Goal: Task Accomplishment & Management: Manage account settings

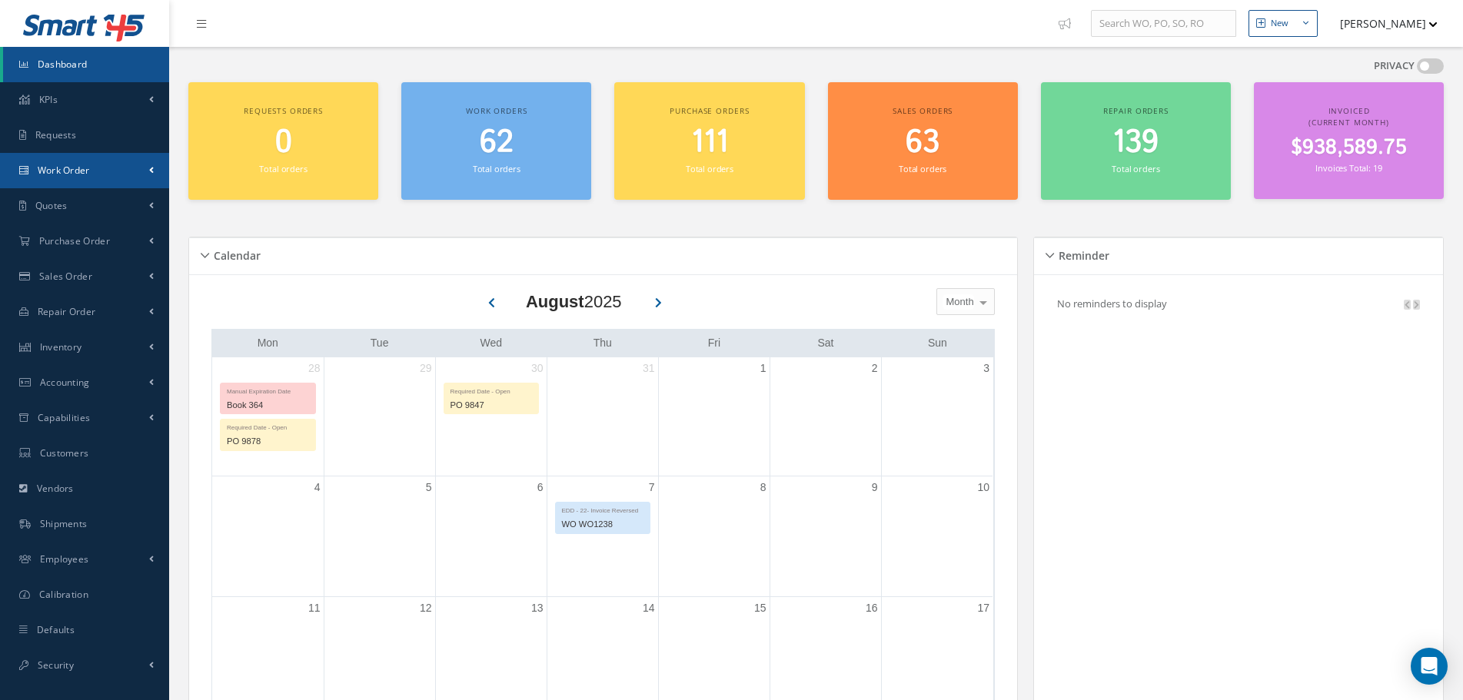
click at [132, 162] on link "Work Order" at bounding box center [84, 170] width 169 height 35
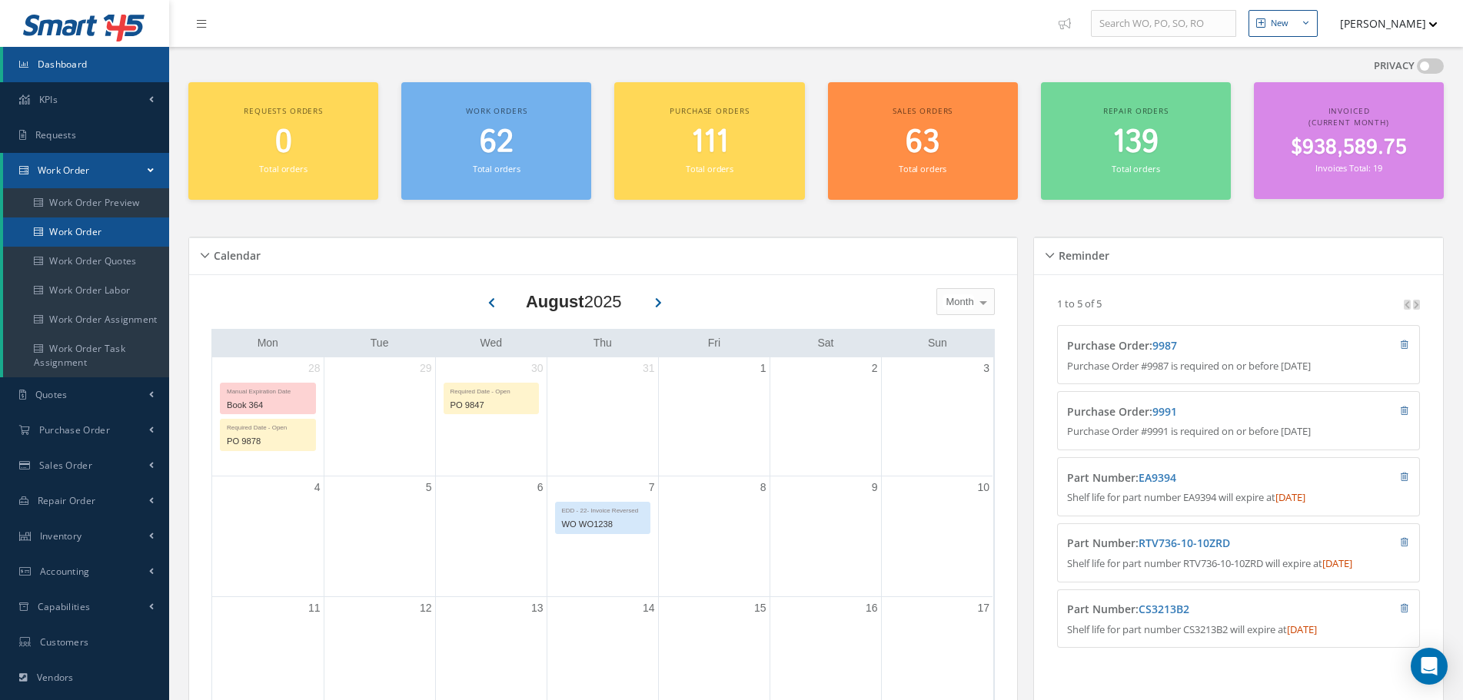
click at [100, 233] on link "Work Order" at bounding box center [86, 232] width 166 height 29
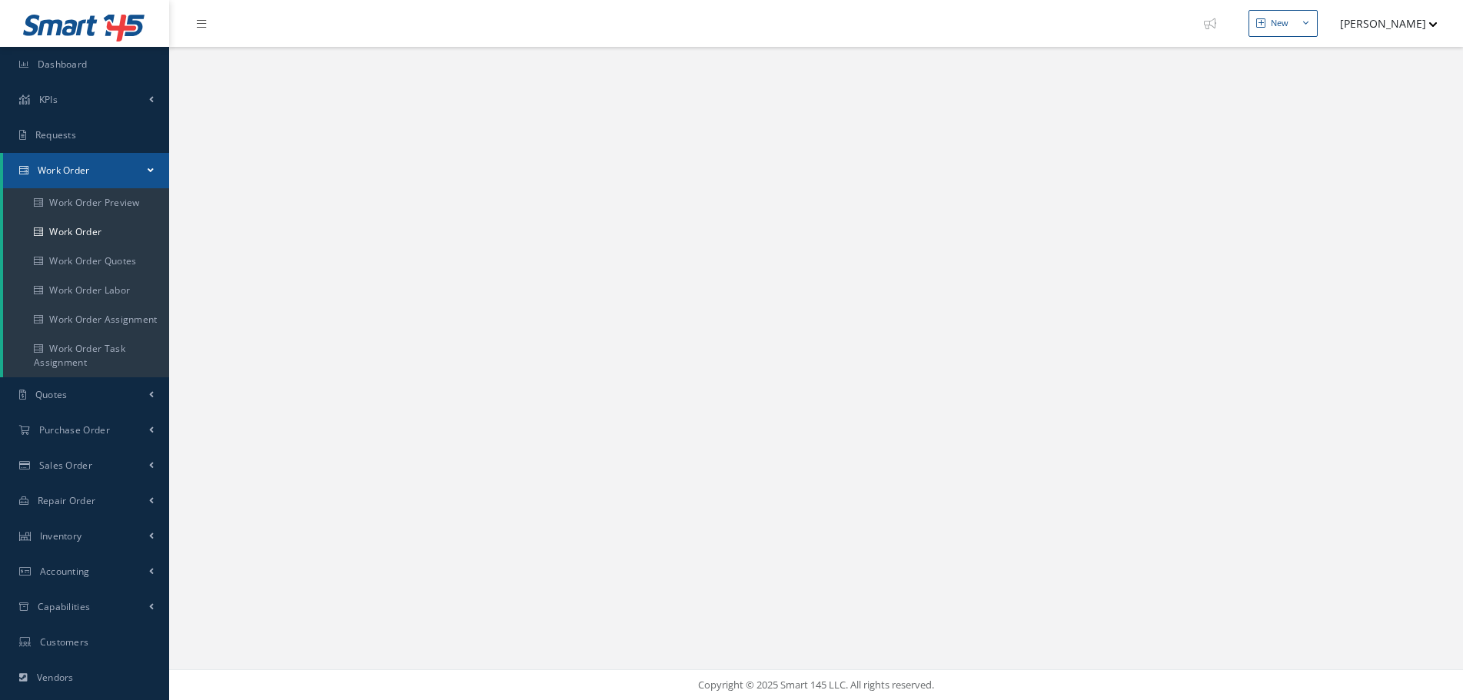
select select "25"
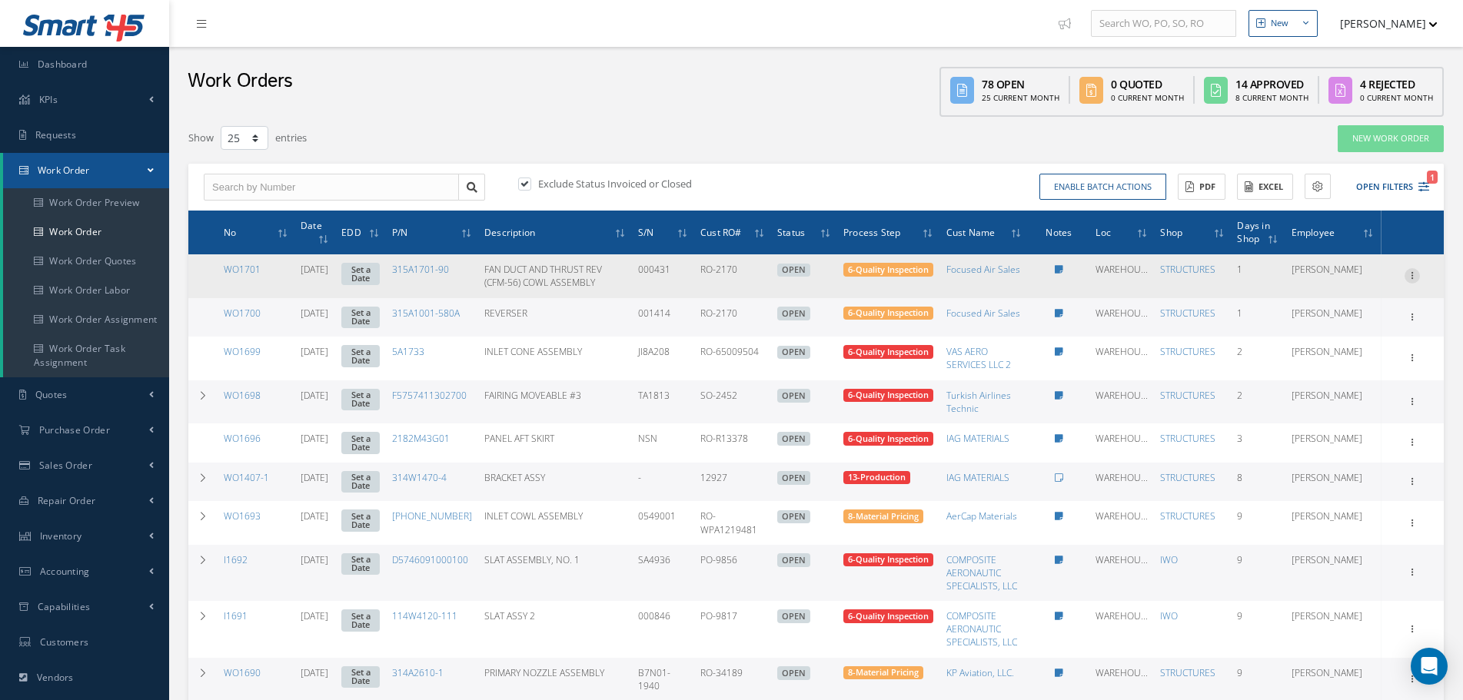
click at [1413, 273] on icon at bounding box center [1411, 274] width 15 height 12
click at [1353, 304] on link "Edit" at bounding box center [1340, 306] width 121 height 20
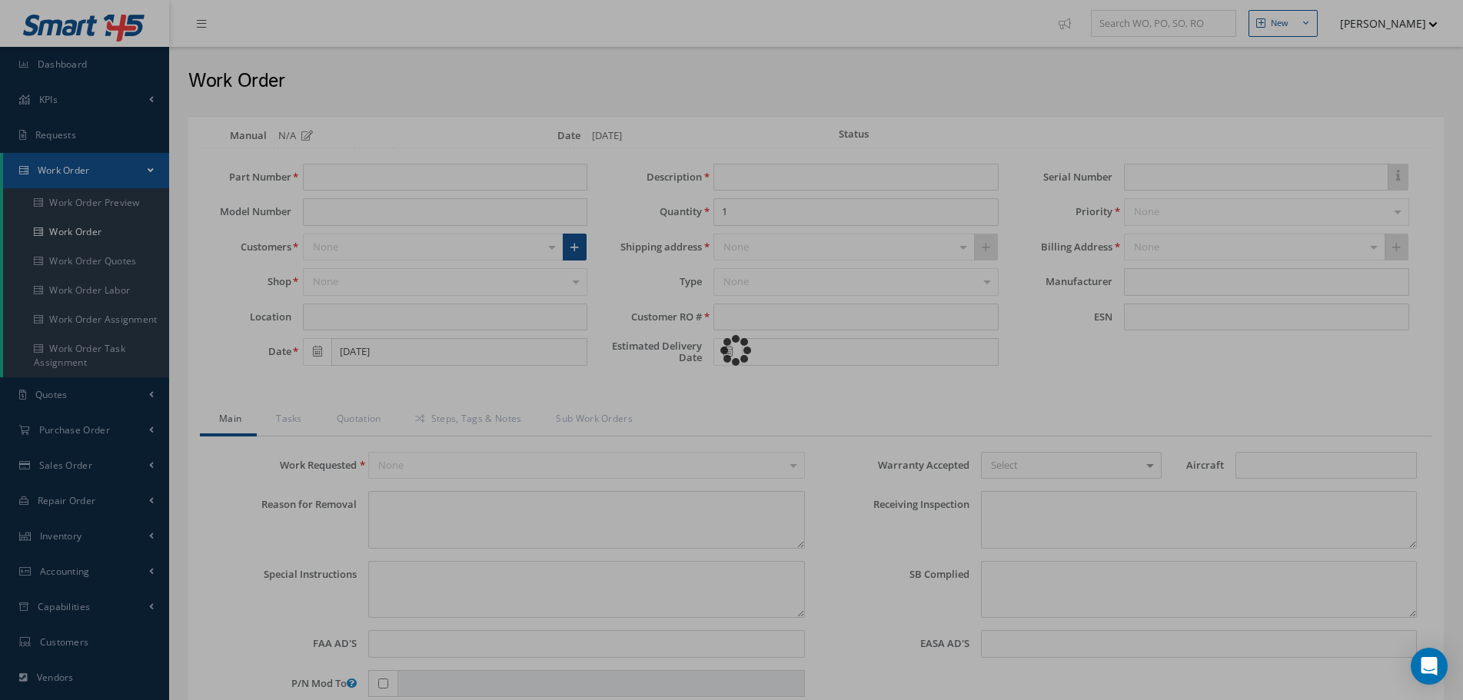
type input "315A1701-90"
type input "WAREHOUSE2"
type input "[DATE]"
type input "FAN DUCT AND THRUST REV (CFM-56) COWL ASSEMBLY"
type input "RO-2170"
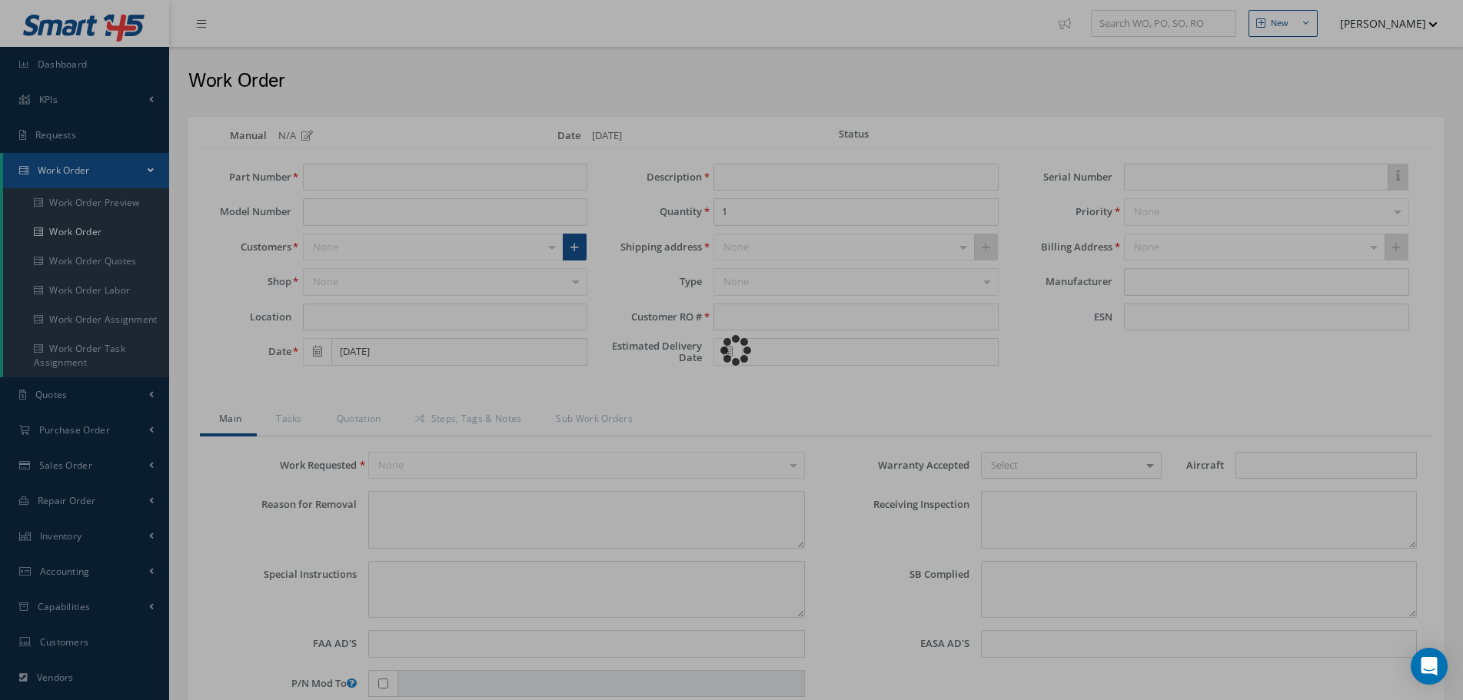
type input "000431"
type textarea "UNIT ACQUIRED FROM PARTS VENDOR UNDER A/C DISMANTLING PROGRAM"
type textarea "PLEASE SEE R.O. FOR DETAILS"
type input "NONE"
type input "B737 CLASSIC & NG"
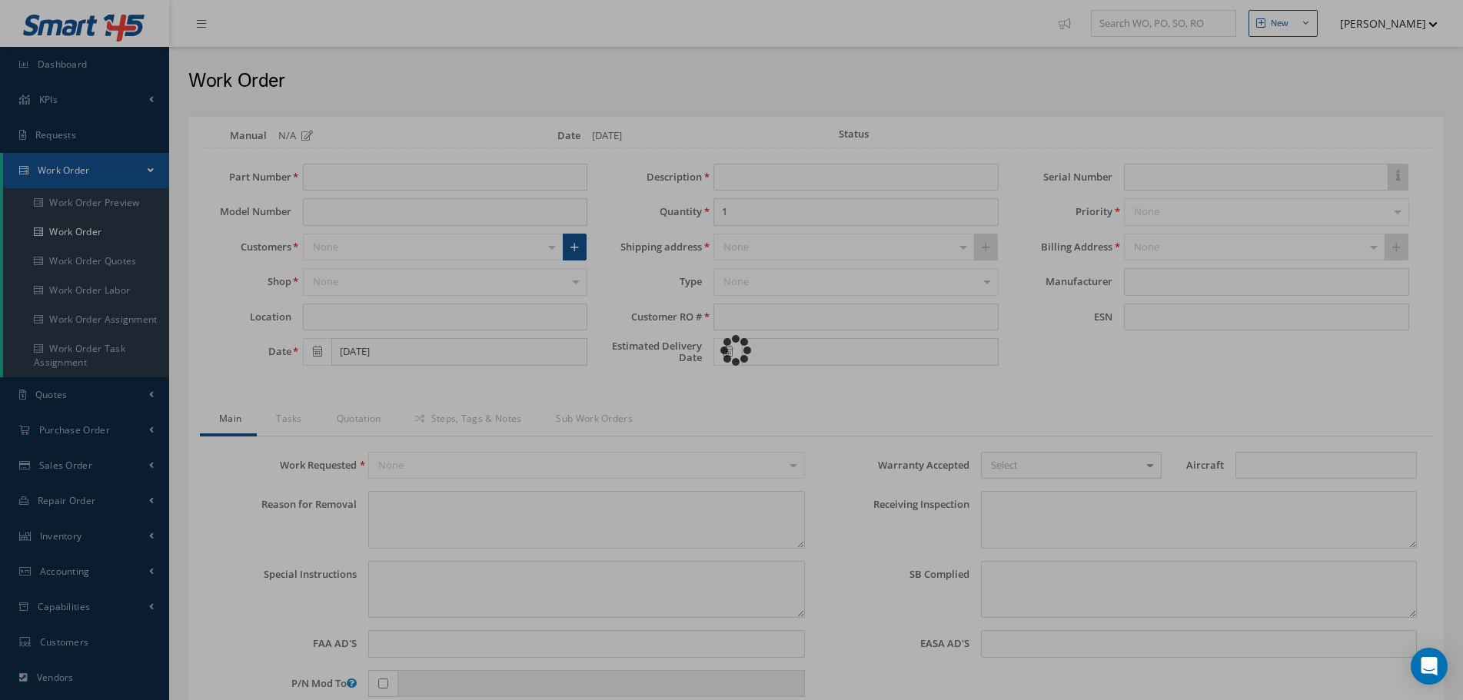
type textarea "NO VISUAL DAMAGE"
type textarea "NONE"
type input "NONE"
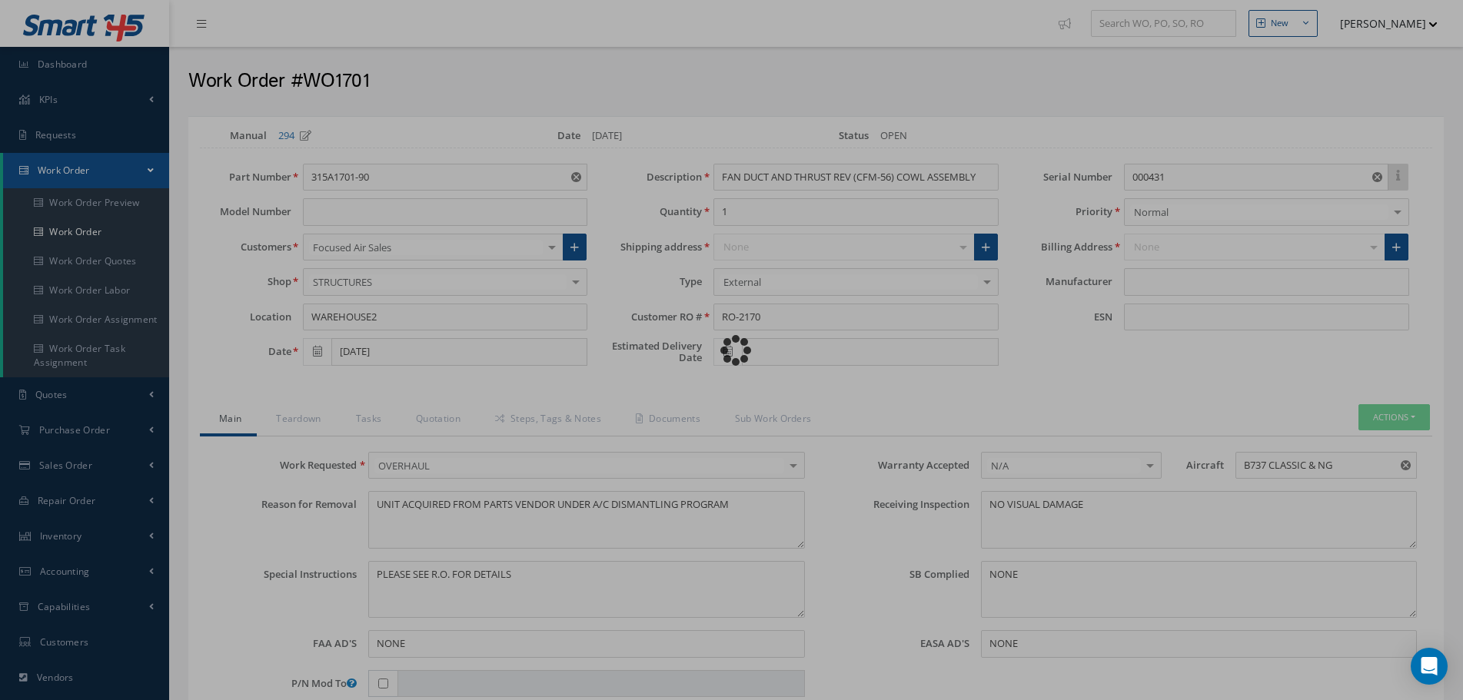
type input "Boeing"
click at [440, 418] on div "Loading… Manual 294 Date [DATE] Status OPEN Part Number 315A1701-90 Model Numbe…" at bounding box center [815, 671] width 1255 height 1111
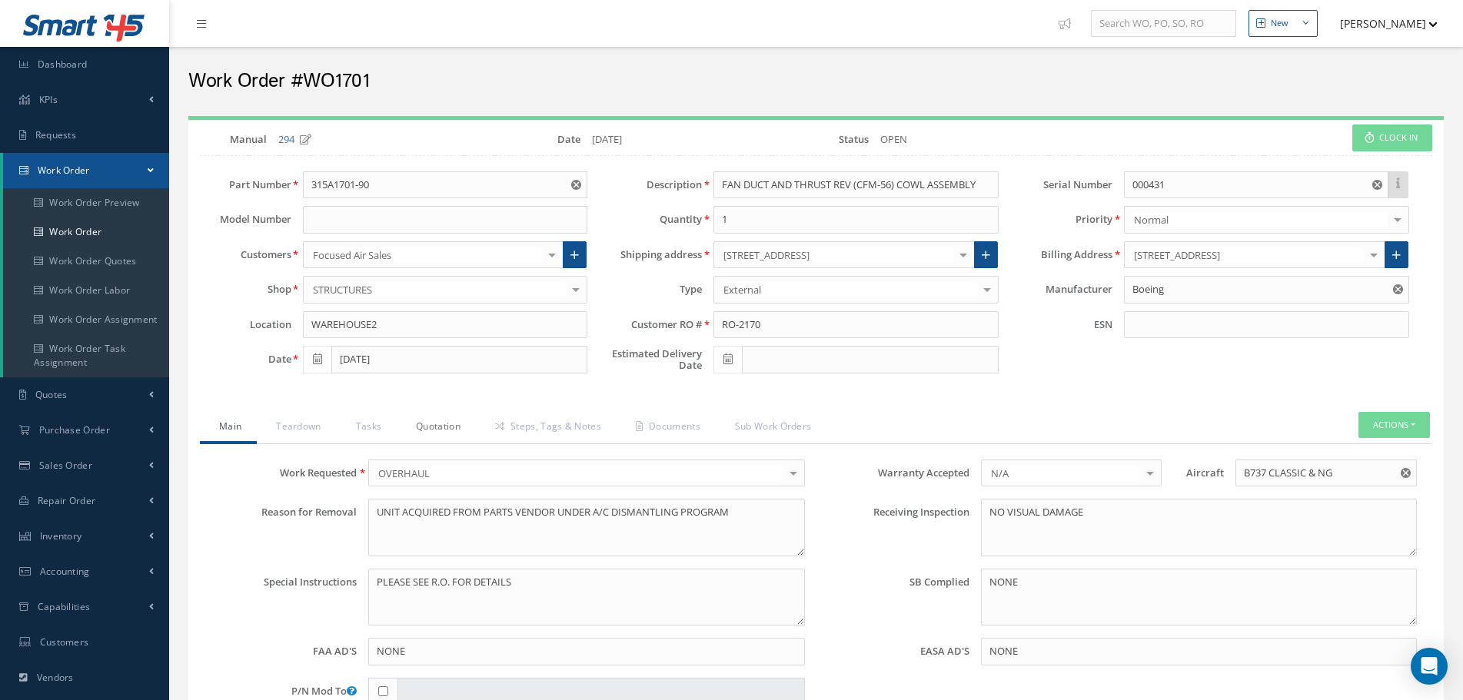
click at [440, 418] on link "Quotation" at bounding box center [436, 428] width 79 height 32
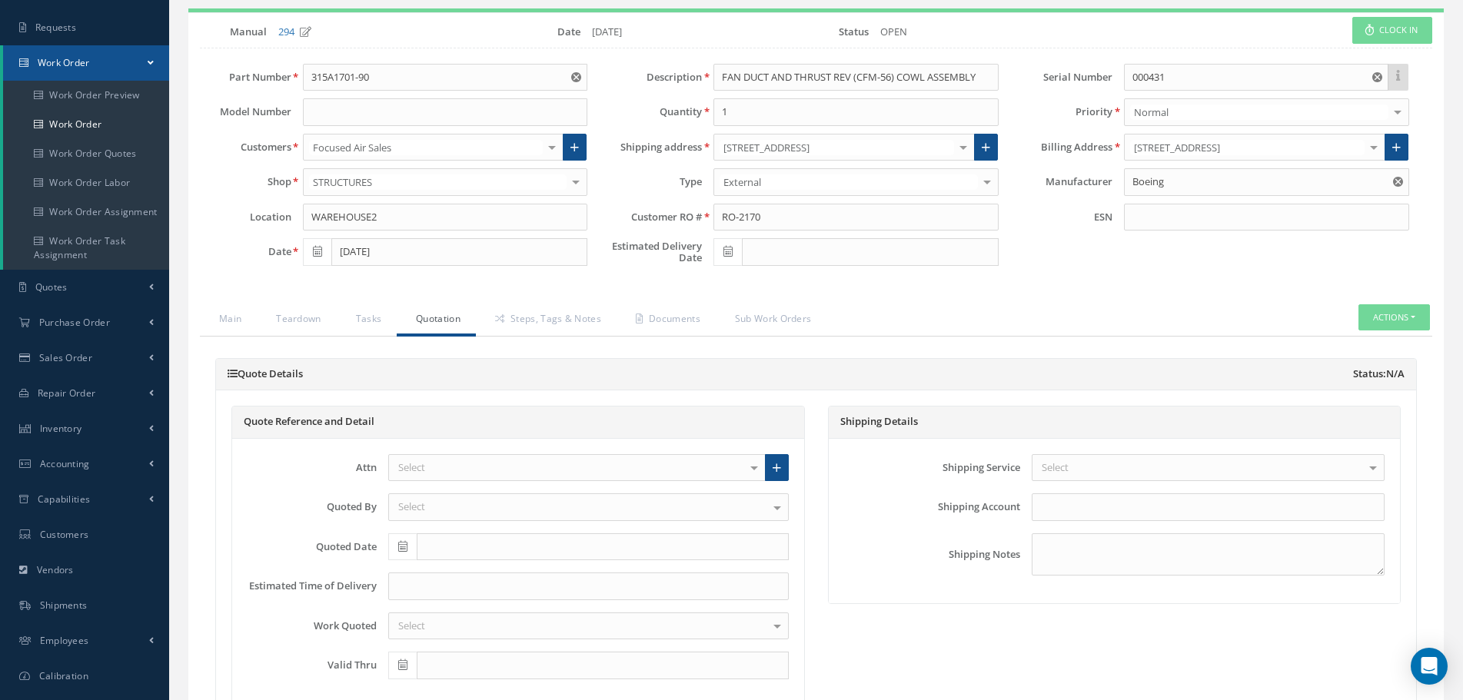
scroll to position [108, 0]
click at [412, 578] on input at bounding box center [588, 586] width 400 height 28
type input "45"
